Goal: Information Seeking & Learning: Learn about a topic

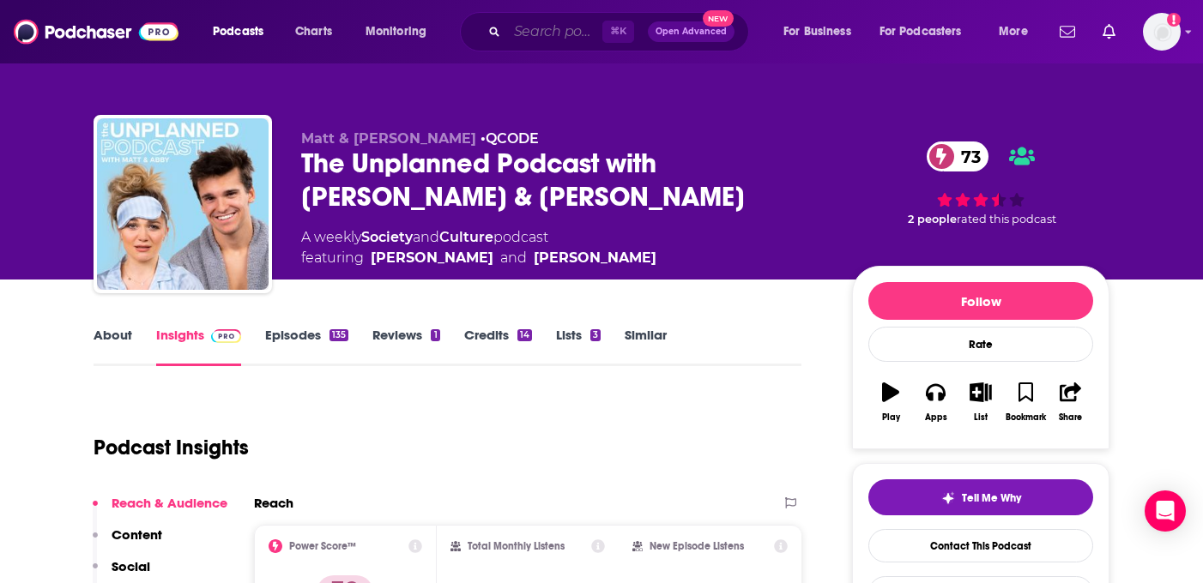
click at [532, 29] on input "Search podcasts, credits, & more..." at bounding box center [554, 31] width 95 height 27
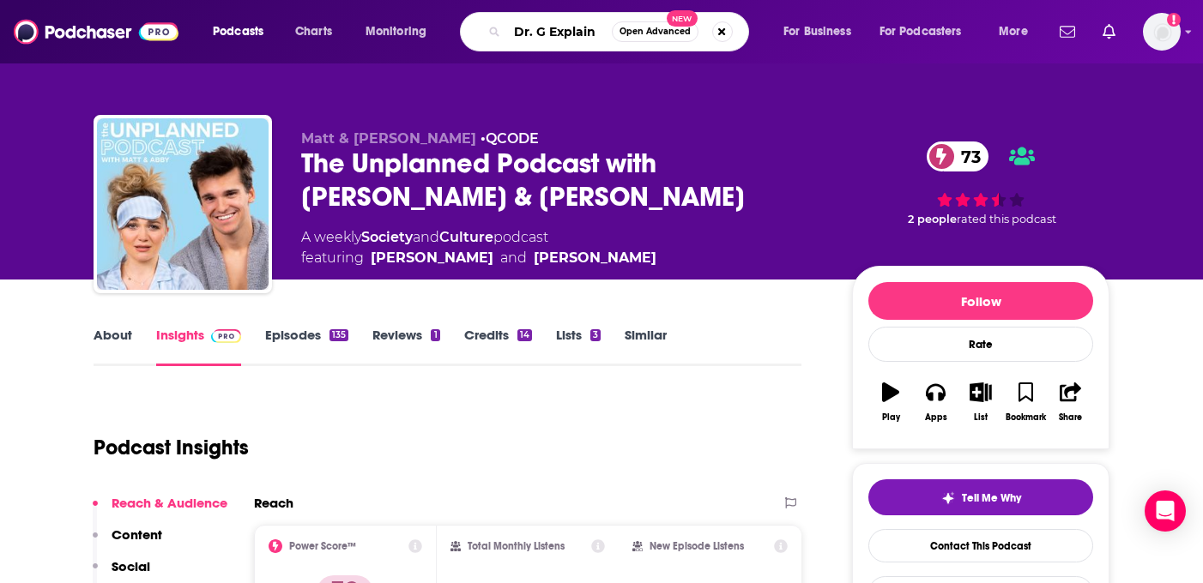
type input "Dr. G Explains"
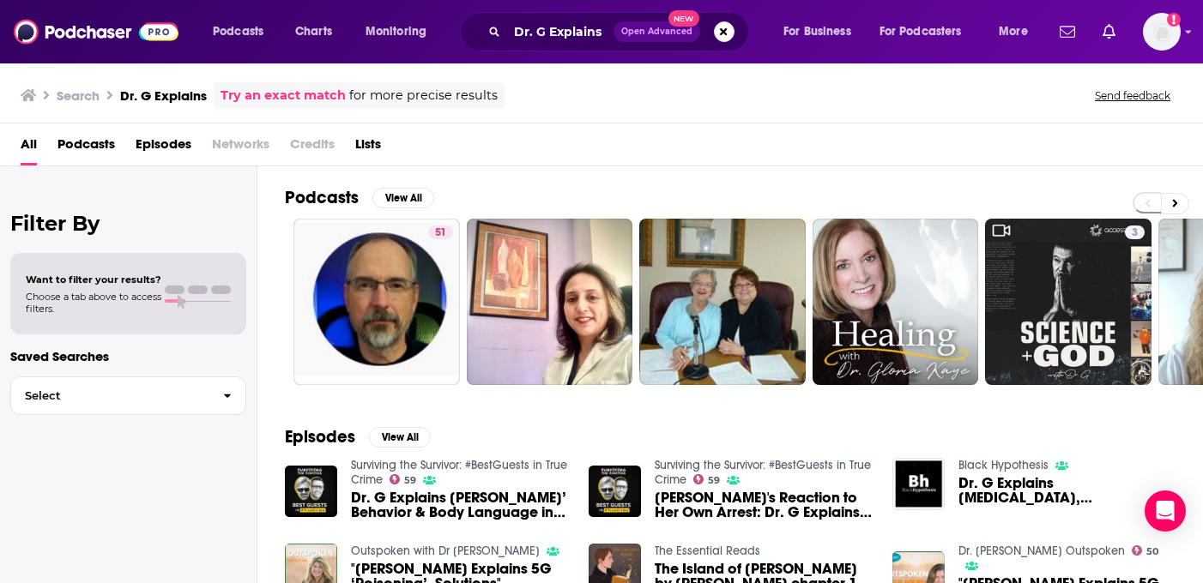
scroll to position [3, 0]
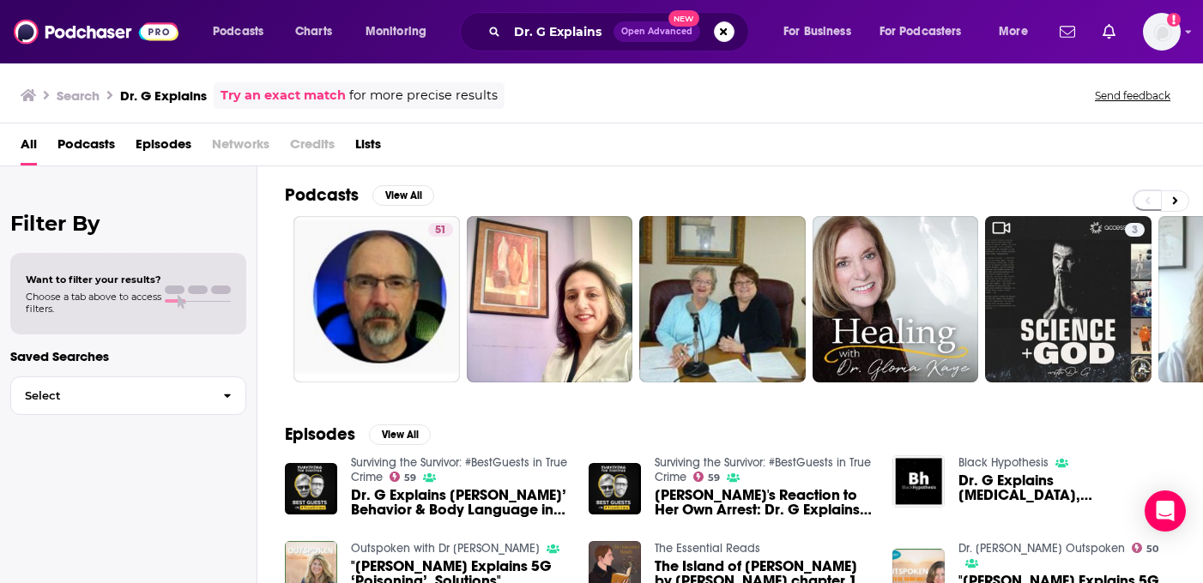
click at [381, 506] on span "Dr. G Explains [PERSON_NAME]’ Behavior & Body Language in Police Interviews, Su…" at bounding box center [459, 502] width 217 height 29
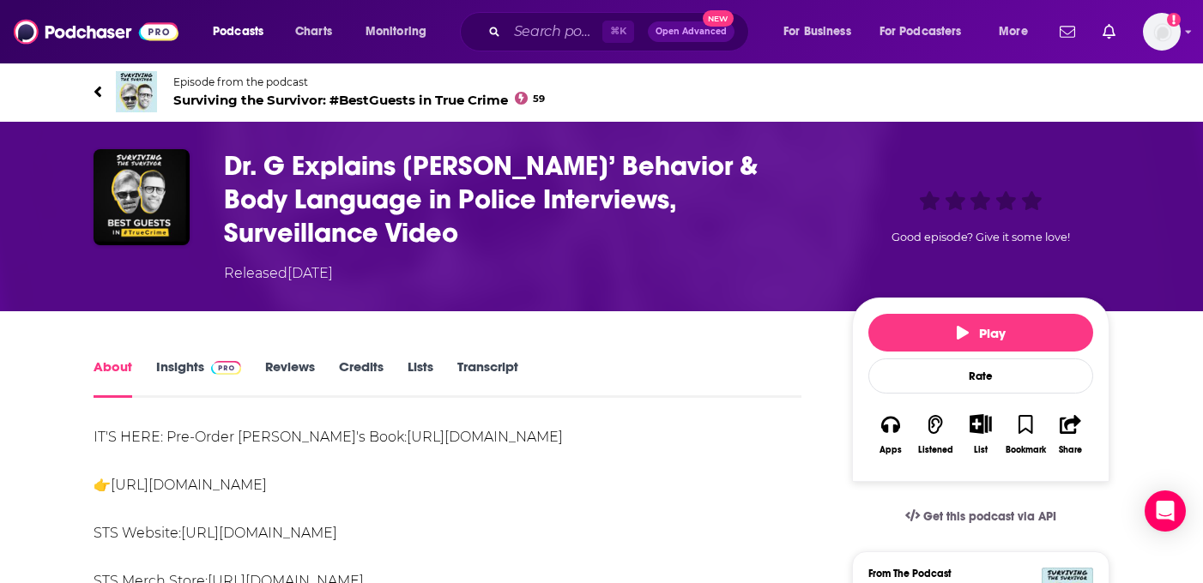
click at [183, 366] on link "Insights" at bounding box center [198, 378] width 85 height 39
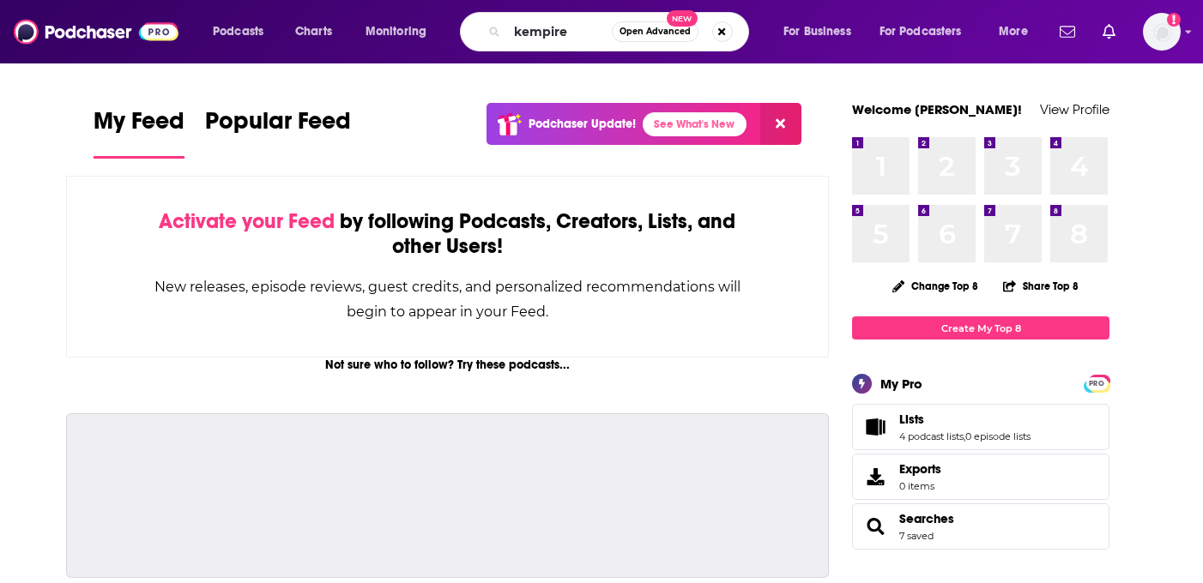
type input "kempire"
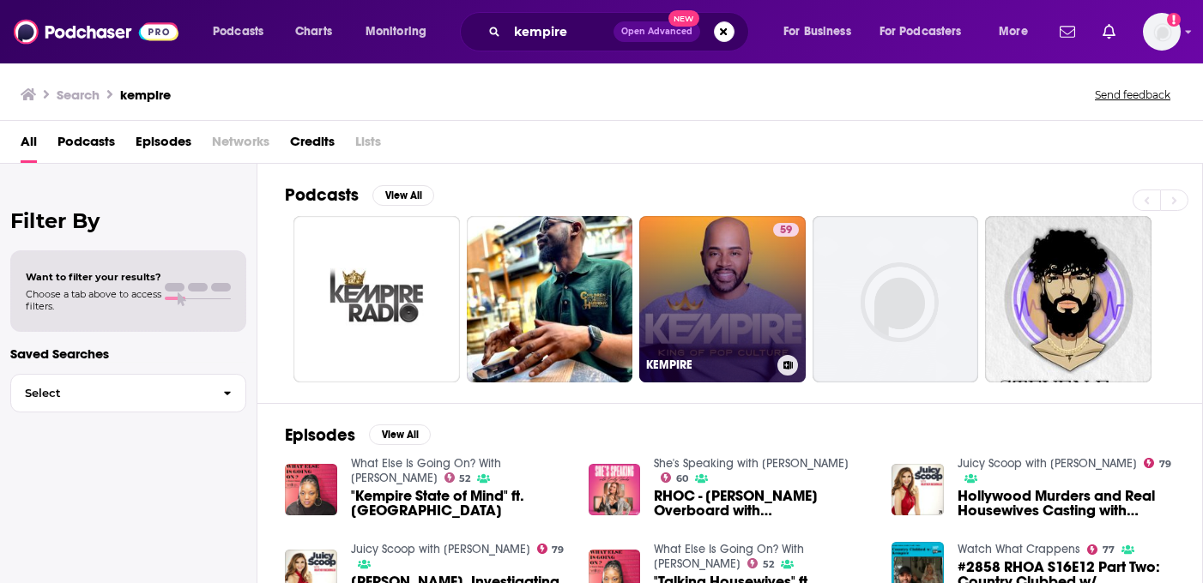
click at [737, 285] on link "59 KEMPIRE" at bounding box center [722, 299] width 166 height 166
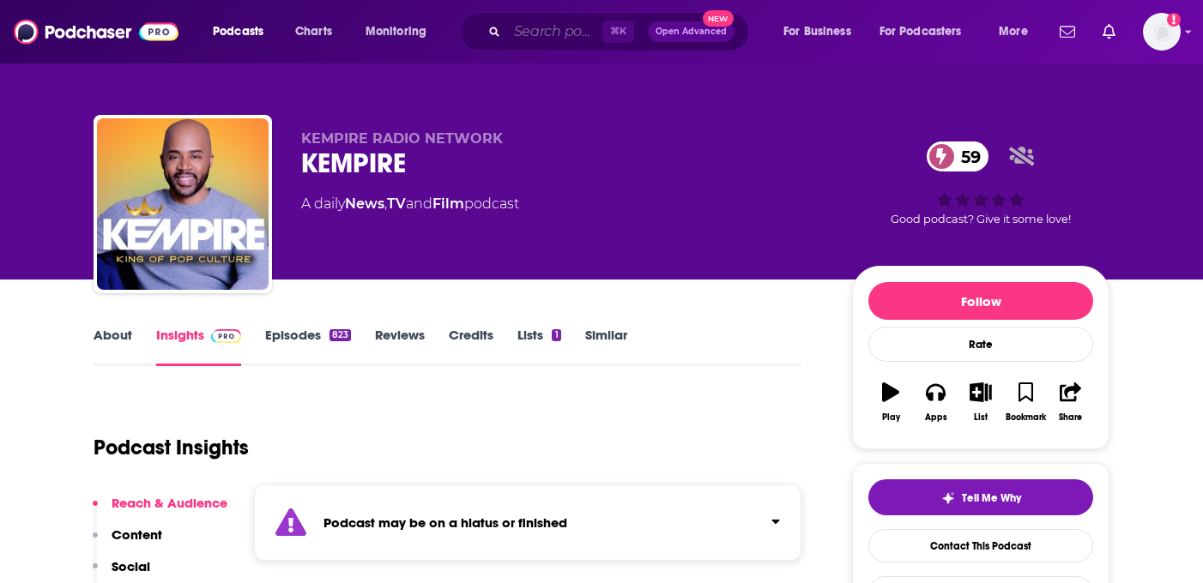
click at [539, 32] on input "Search podcasts, credits, & more..." at bounding box center [554, 31] width 95 height 27
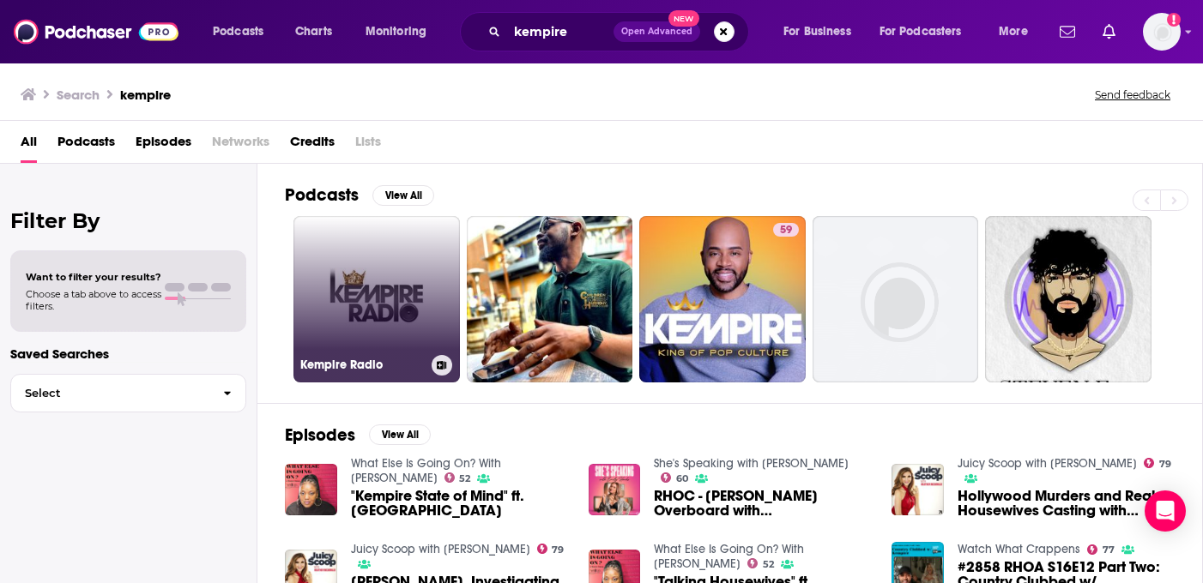
click at [338, 310] on link "Kempire Radio" at bounding box center [376, 299] width 166 height 166
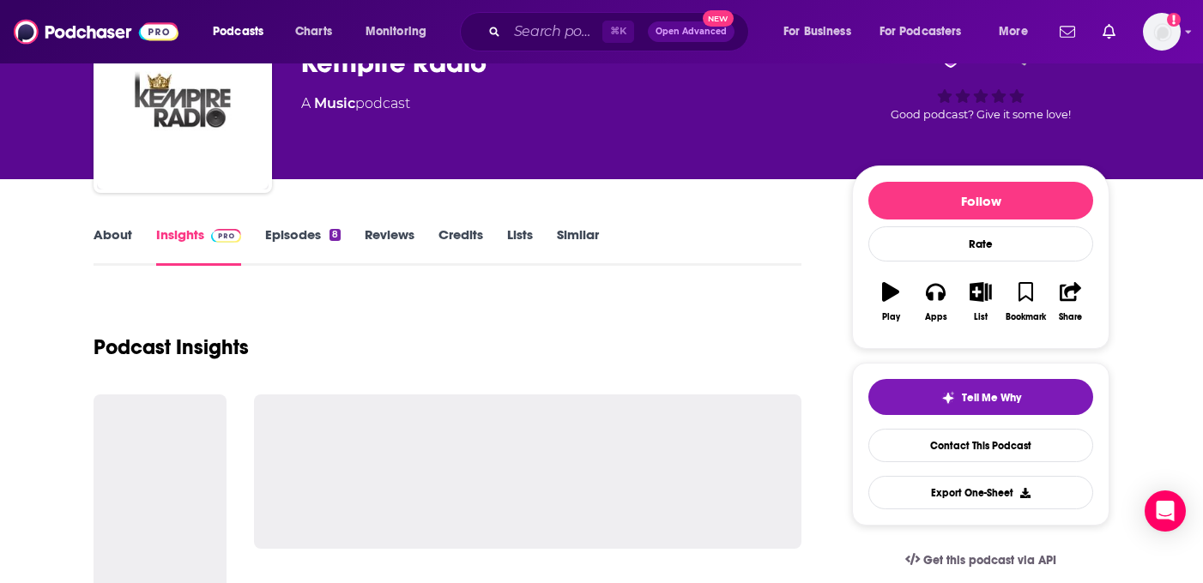
scroll to position [103, 0]
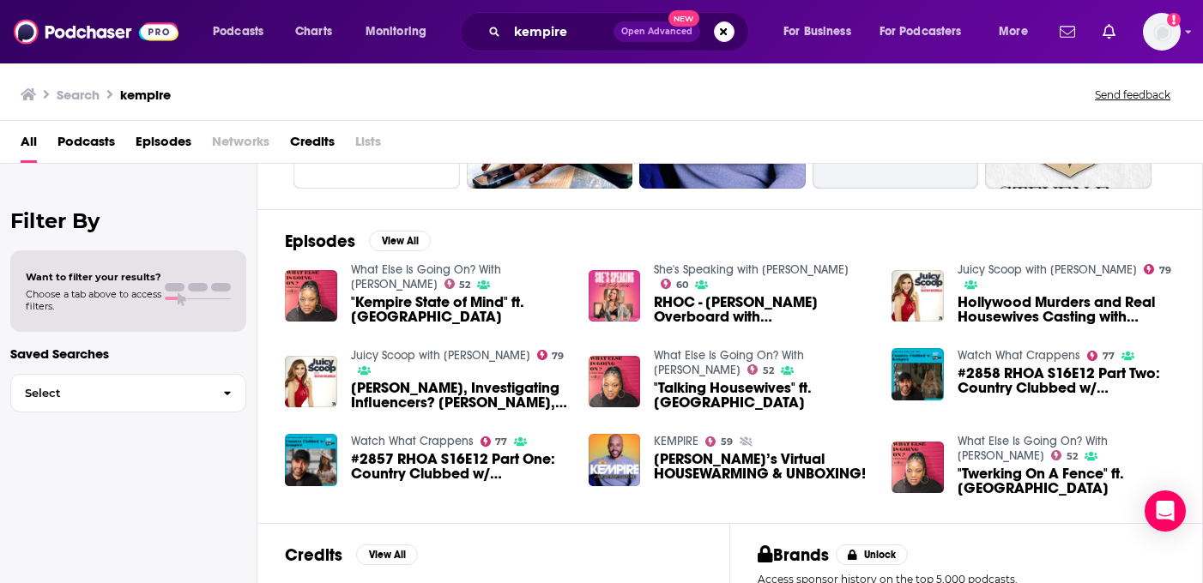
scroll to position [202, 0]
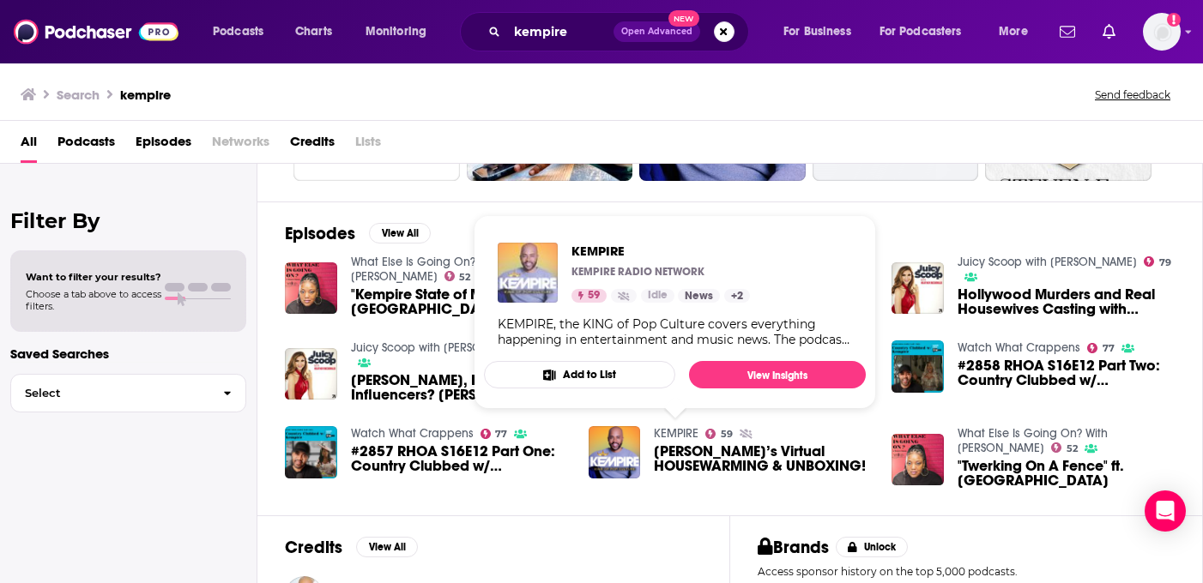
click at [531, 285] on img "KEMPIRE" at bounding box center [527, 273] width 60 height 60
